Goal: Information Seeking & Learning: Learn about a topic

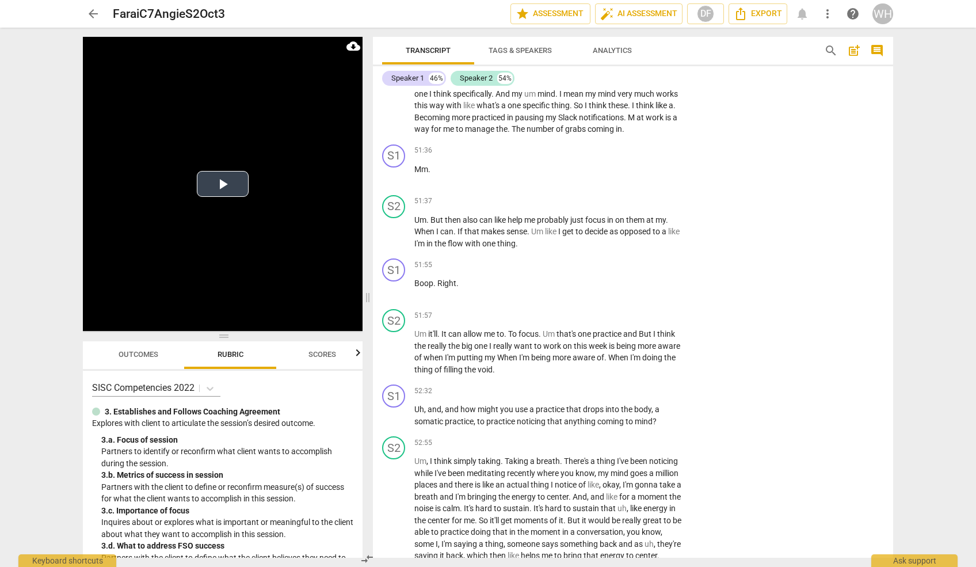
scroll to position [12494, 0]
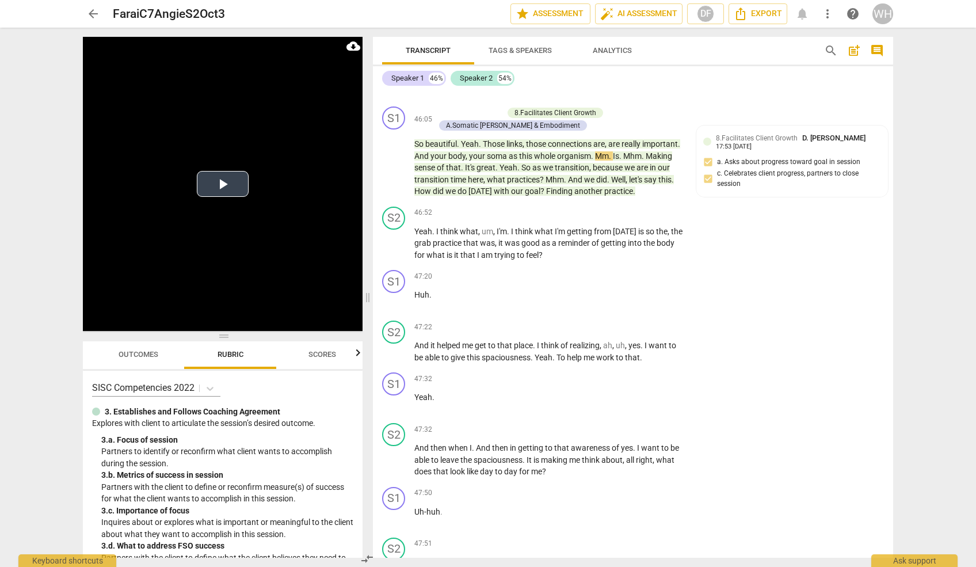
click at [223, 185] on button "Play Video" at bounding box center [223, 184] width 52 height 26
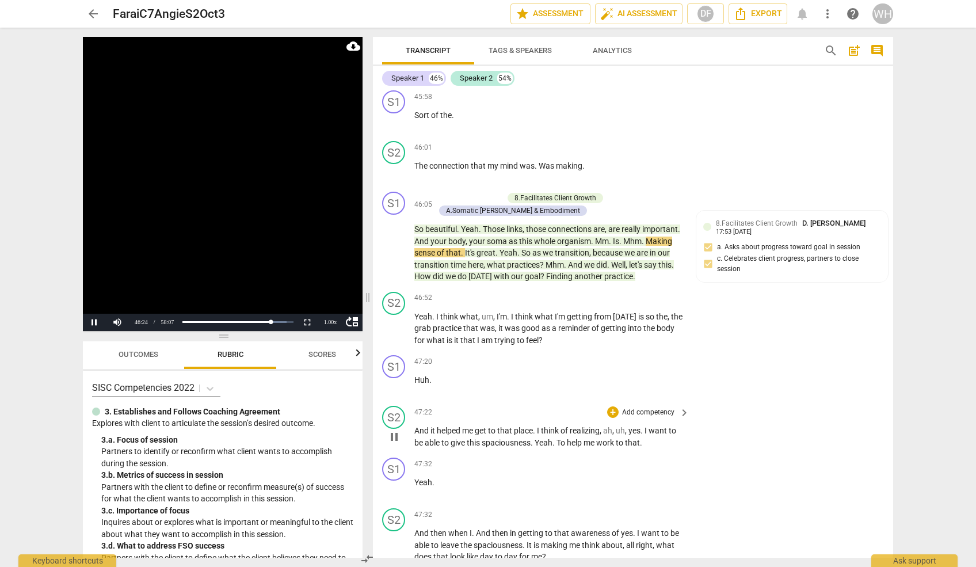
scroll to position [12405, 0]
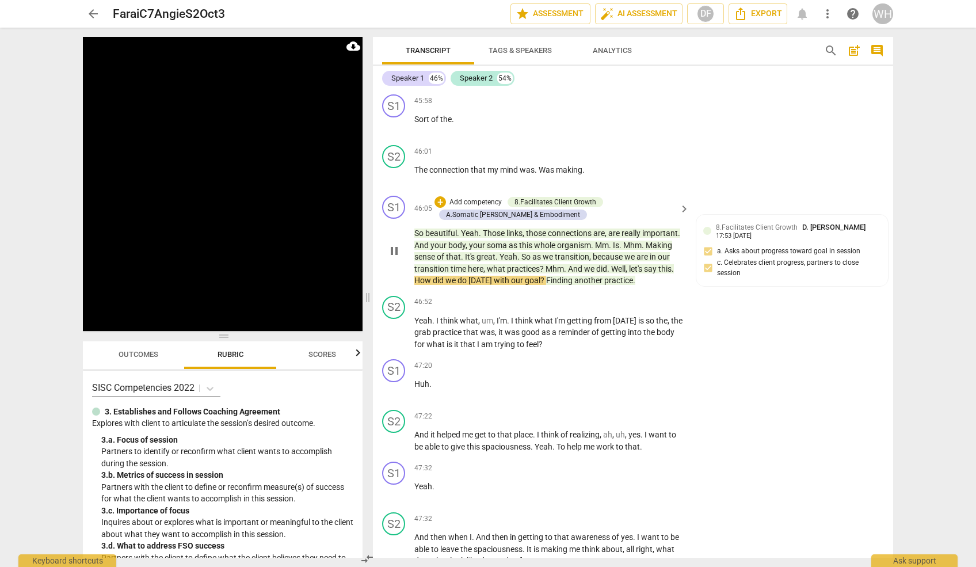
click at [684, 223] on div "46:05 + Add competency 8.Facilitates Client Growth A.Somatic [PERSON_NAME] & Em…" at bounding box center [552, 241] width 276 height 91
drag, startPoint x: 681, startPoint y: 220, endPoint x: 450, endPoint y: 182, distance: 234.4
click at [450, 227] on div "So beautiful . Yeah . Those links , those connections are , are really importan…" at bounding box center [552, 256] width 276 height 59
click at [686, 227] on div "So beautiful . Yeah . Those links , those connections are , are really importan…" at bounding box center [552, 256] width 276 height 59
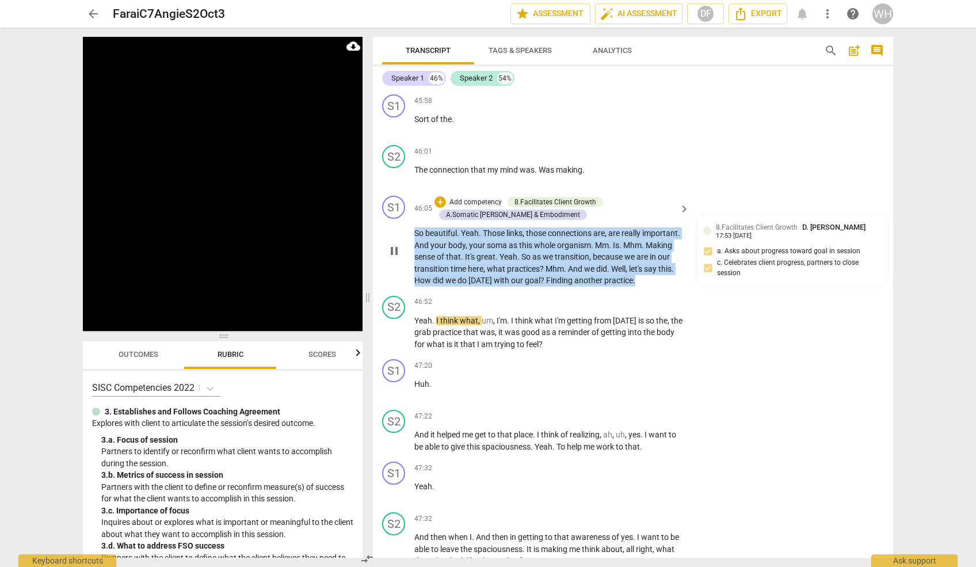
drag, startPoint x: 681, startPoint y: 219, endPoint x: 410, endPoint y: 171, distance: 275.3
click at [410, 191] on div "S1 play_arrow pause 46:05 + Add competency 8.Facilitates Client Growth A.Somati…" at bounding box center [633, 241] width 520 height 100
copy p "So beautiful . Yeah . Those links , those connections are , are really importan…"
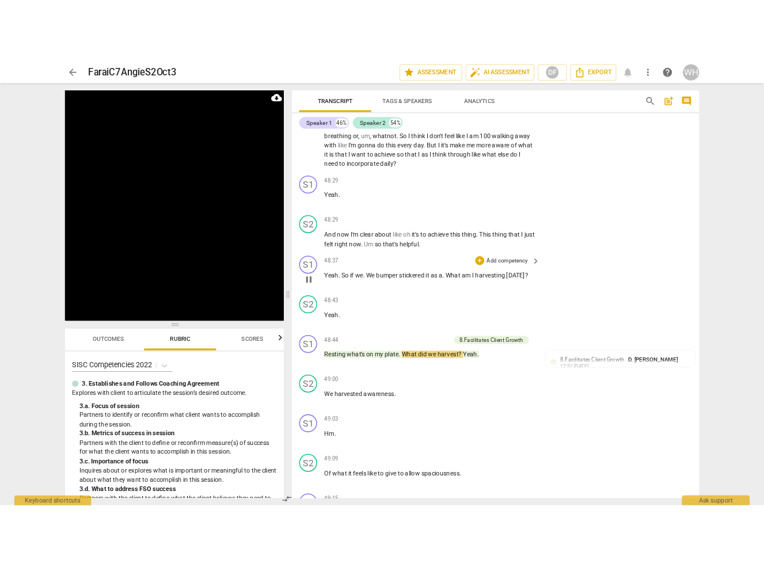
scroll to position [13098, 0]
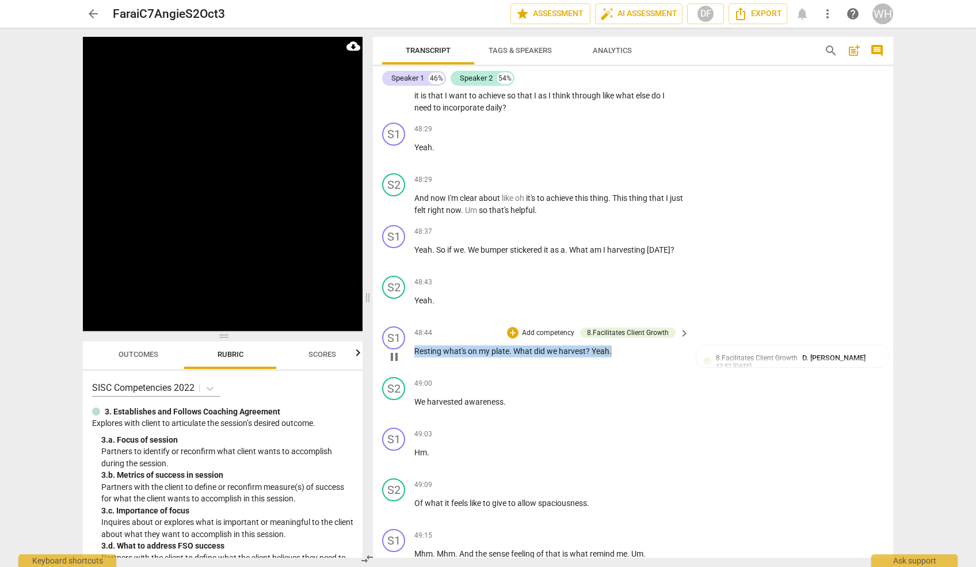
drag, startPoint x: 627, startPoint y: 288, endPoint x: 413, endPoint y: 284, distance: 213.5
click at [413, 322] on div "S1 play_arrow pause 48:44 + Add competency 8.Facilitates Client Growth keyboard…" at bounding box center [633, 347] width 520 height 51
copy p "Resting what's on my plate . What did we harvest ? Yeah ."
click at [917, 387] on div "arrow_back FaraiC7AngieS2Oct3 edit star Assessment auto_fix_high AI Assessment …" at bounding box center [488, 283] width 976 height 567
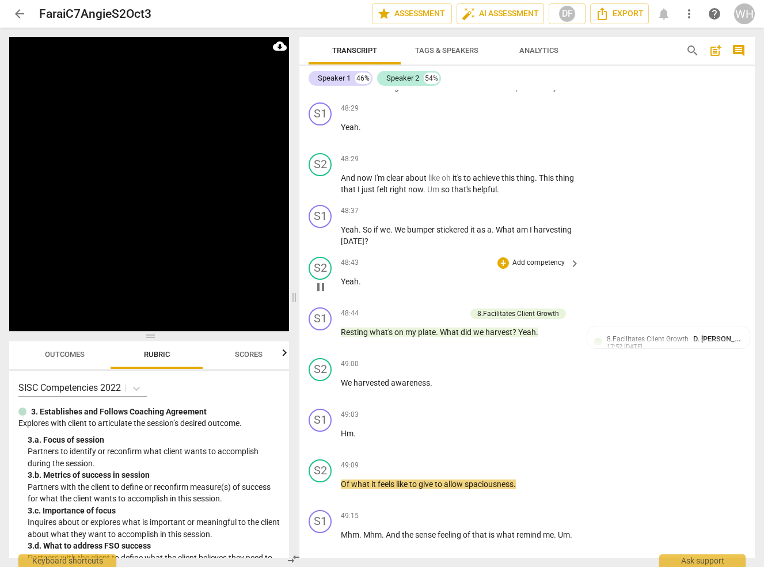
scroll to position [13728, 0]
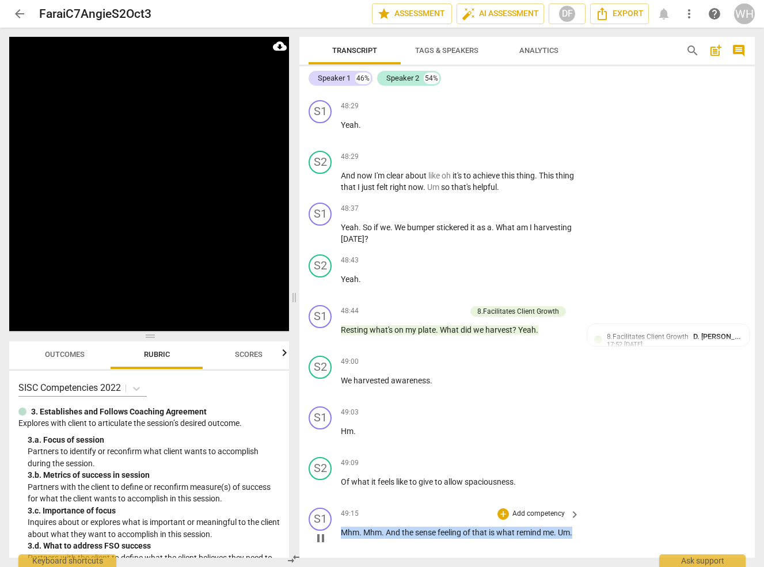
drag, startPoint x: 359, startPoint y: 360, endPoint x: 337, endPoint y: 347, distance: 25.8
click at [337, 503] on div "S1 play_arrow pause 49:15 + Add competency keyboard_arrow_right Mhm . Mhm . And…" at bounding box center [526, 528] width 455 height 51
copy p "Mhm . Mhm . And the sense feeling of that is what remind me . Um ."
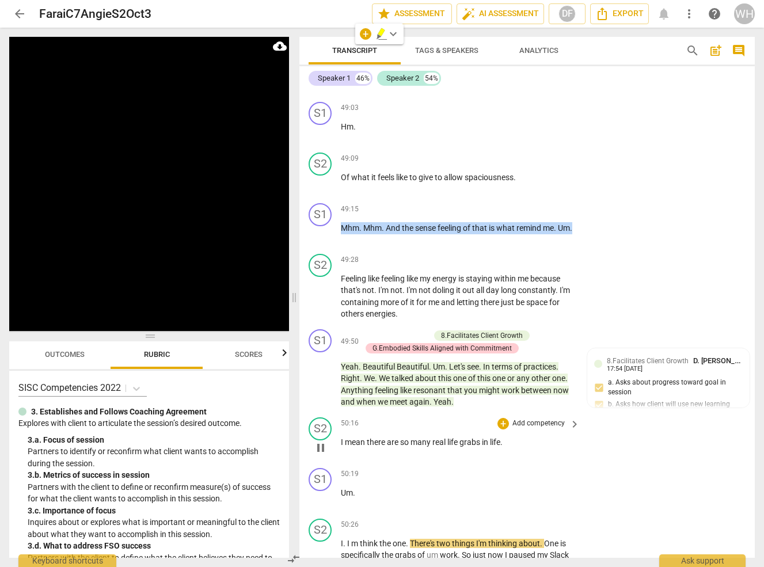
scroll to position [14030, 0]
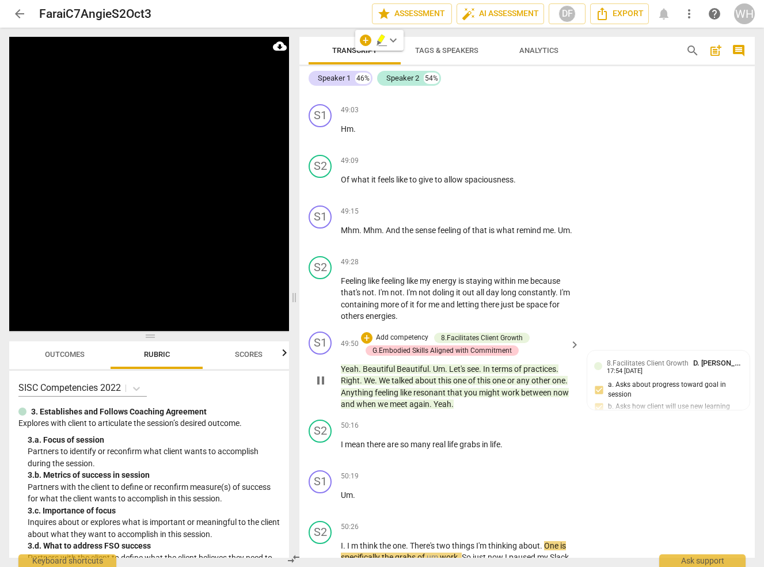
click at [469, 327] on div "S1 play_arrow pause 49:50 + Add competency 8.Facilitates Client Growth G.Embodi…" at bounding box center [526, 371] width 455 height 88
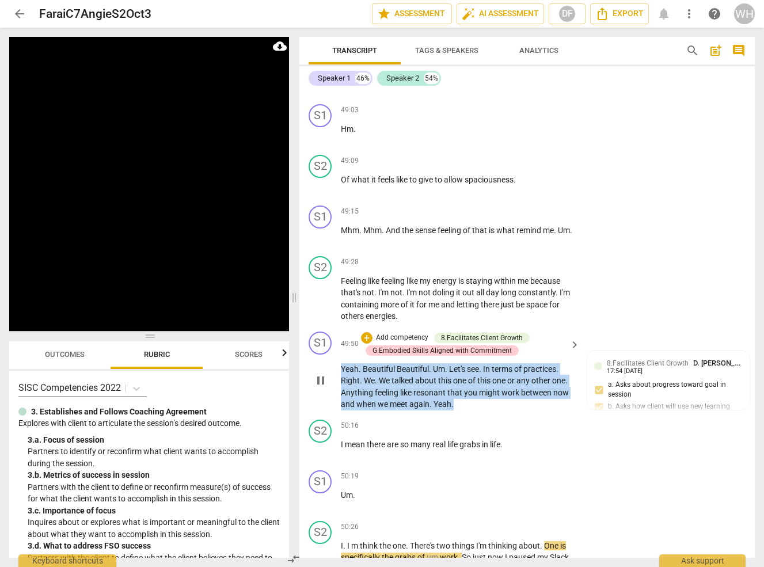
drag, startPoint x: 461, startPoint y: 220, endPoint x: 326, endPoint y: 173, distance: 143.2
click at [326, 327] on div "S1 play_arrow pause 49:50 + Add competency 8.Facilitates Client Growth G.Embodi…" at bounding box center [526, 371] width 455 height 88
copy p "Yeah . Beautiful Beautiful . Um . Let's see . In terms of practices . Right . W…"
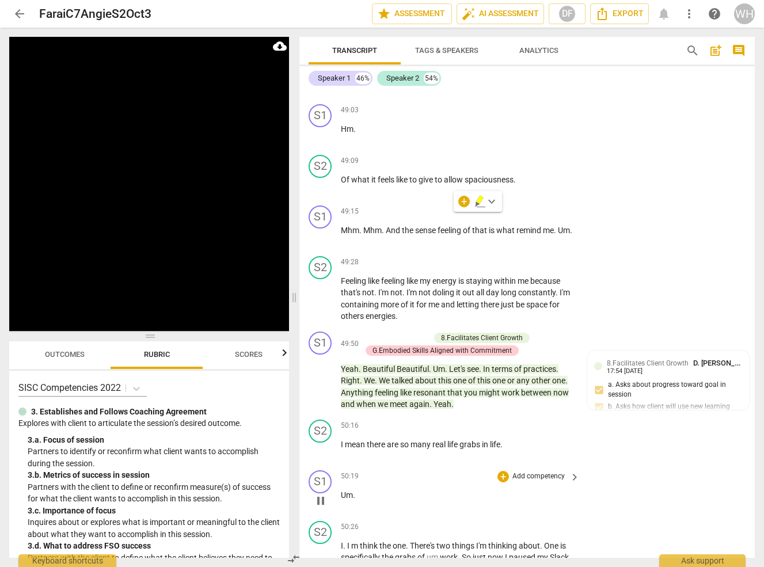
click at [423, 470] on div "50:19 + Add competency keyboard_arrow_right Um ." at bounding box center [461, 490] width 240 height 41
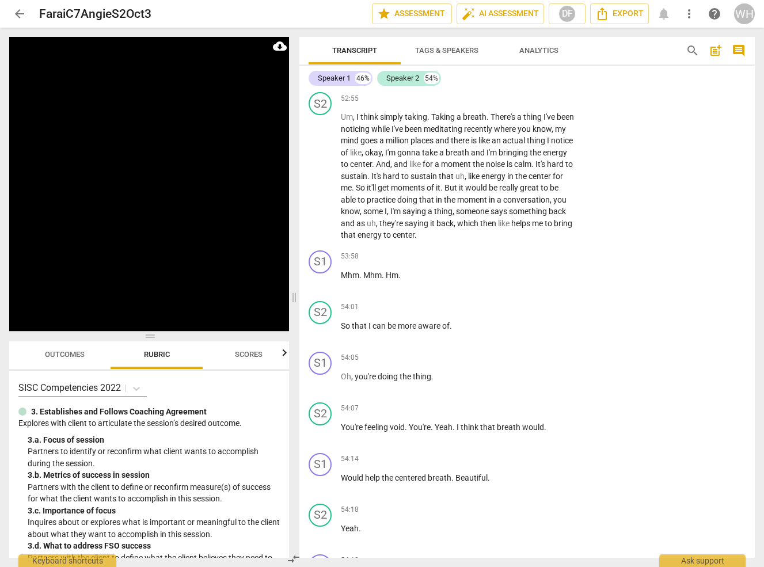
scroll to position [15030, 0]
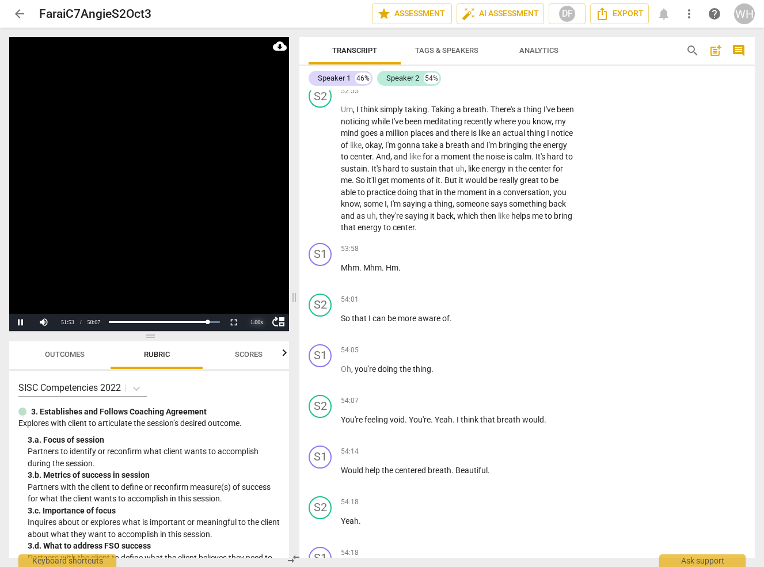
click at [254, 322] on div "1.00 x" at bounding box center [256, 322] width 23 height 17
click at [256, 298] on li "1.5x" at bounding box center [256, 294] width 23 height 13
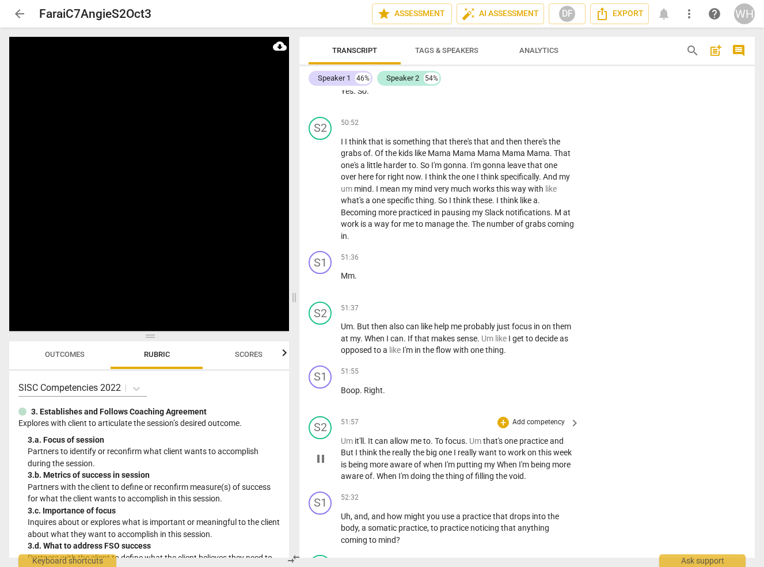
scroll to position [14567, 0]
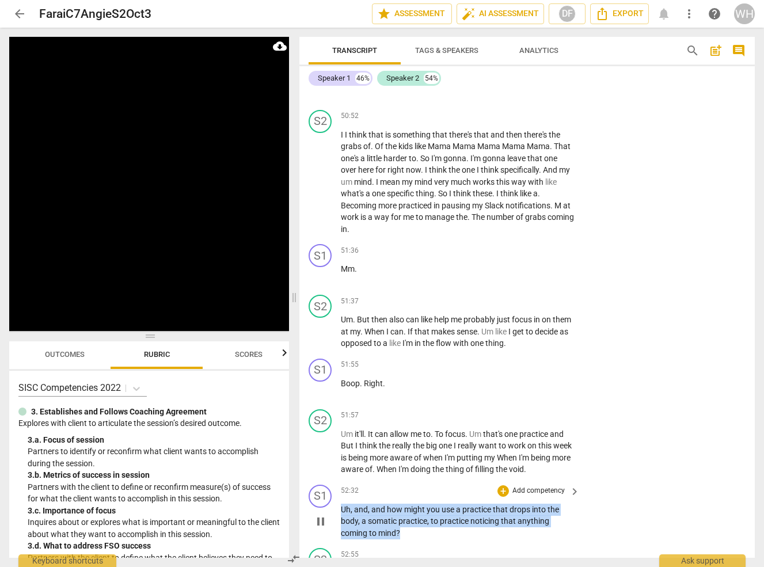
drag, startPoint x: 412, startPoint y: 340, endPoint x: 333, endPoint y: 314, distance: 83.7
click at [333, 480] on div "S1 play_arrow pause 52:32 + Add competency keyboard_arrow_right Uh , and , and …" at bounding box center [526, 512] width 455 height 64
copy p "Uh , and , and how might you use a practice that drops into the body , a somati…"
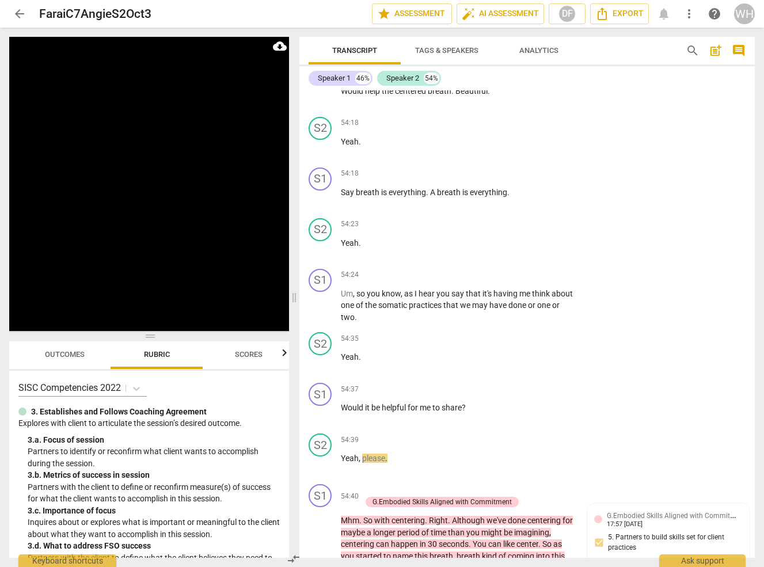
scroll to position [15395, 0]
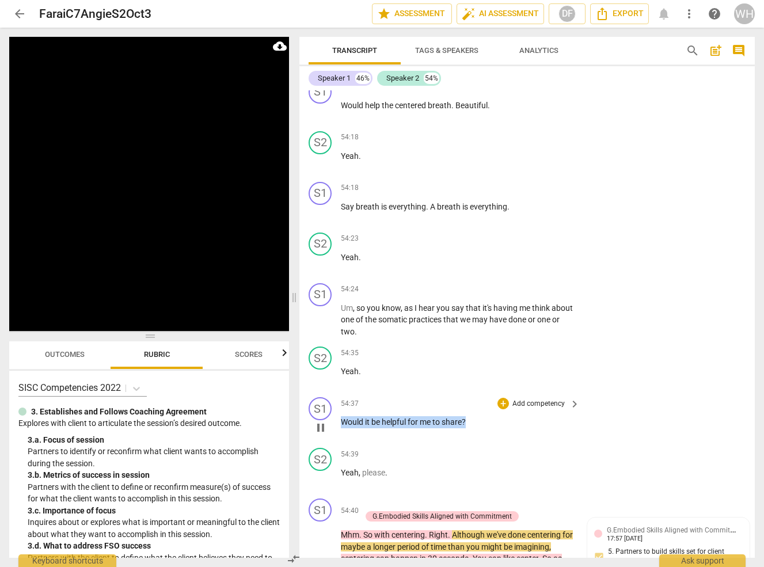
drag, startPoint x: 480, startPoint y: 225, endPoint x: 335, endPoint y: 224, distance: 145.0
click at [335, 392] on div "S1 play_arrow pause 54:37 + Add competency keyboard_arrow_right Would it be hel…" at bounding box center [526, 417] width 455 height 51
copy p "Would it be helpful for me to share ?"
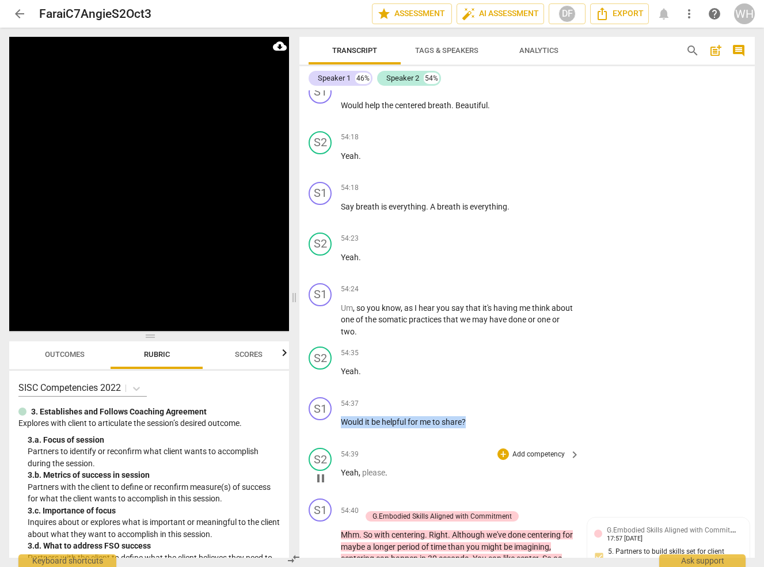
scroll to position [15904, 0]
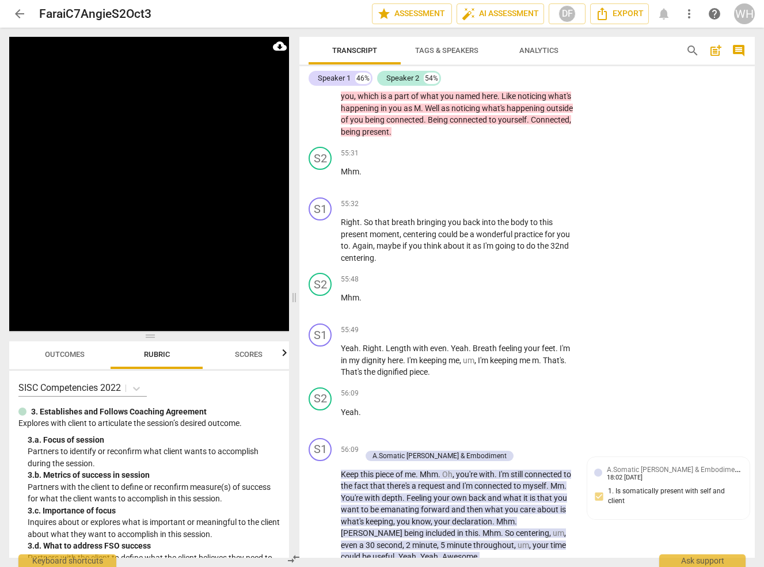
drag, startPoint x: 479, startPoint y: 455, endPoint x: 333, endPoint y: 422, distance: 149.9
copy p "Okay , well , um , we are here . I going to say we are complete for [DATE] . Um…"
